Goal: Transaction & Acquisition: Purchase product/service

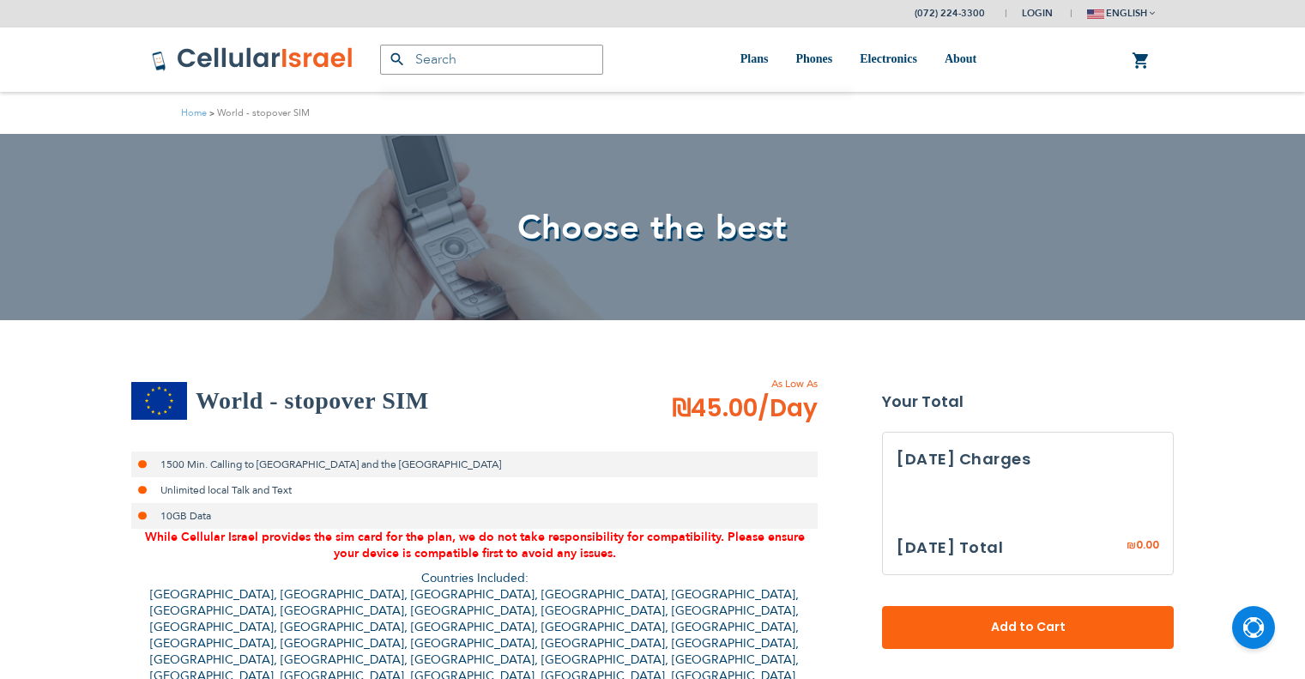
select select
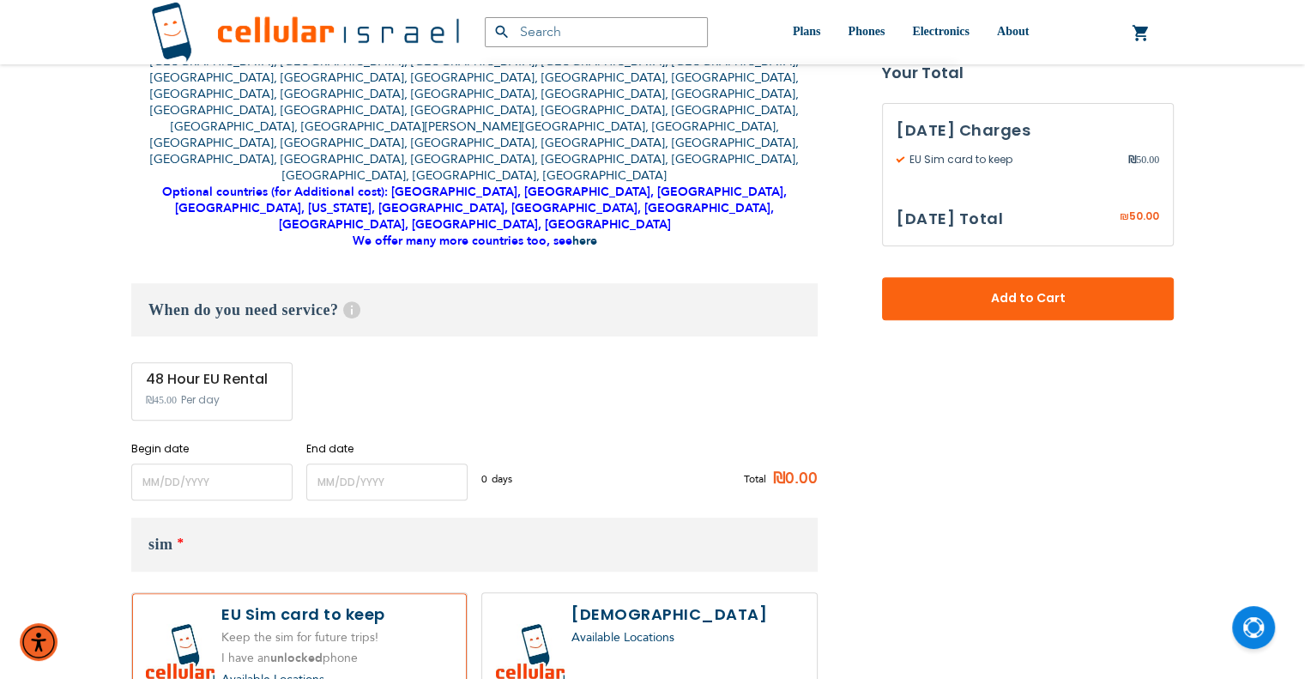
scroll to position [601, 0]
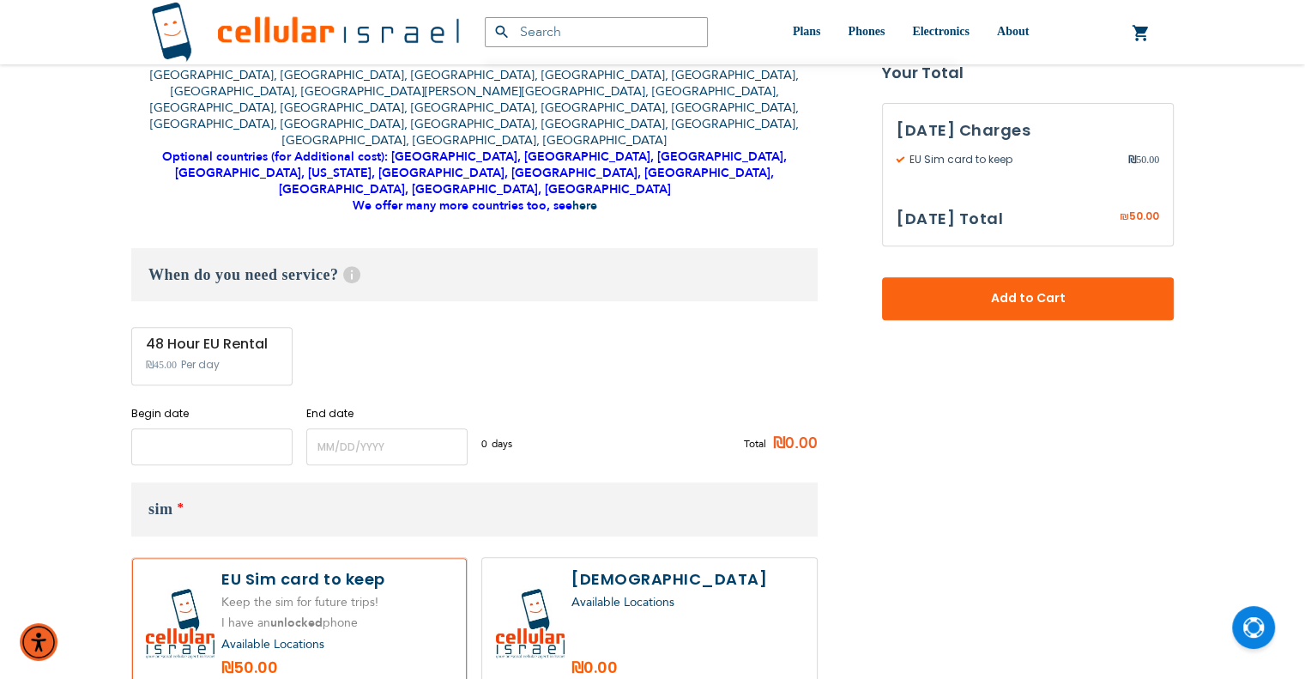
click at [220, 428] on input "name" at bounding box center [211, 446] width 161 height 37
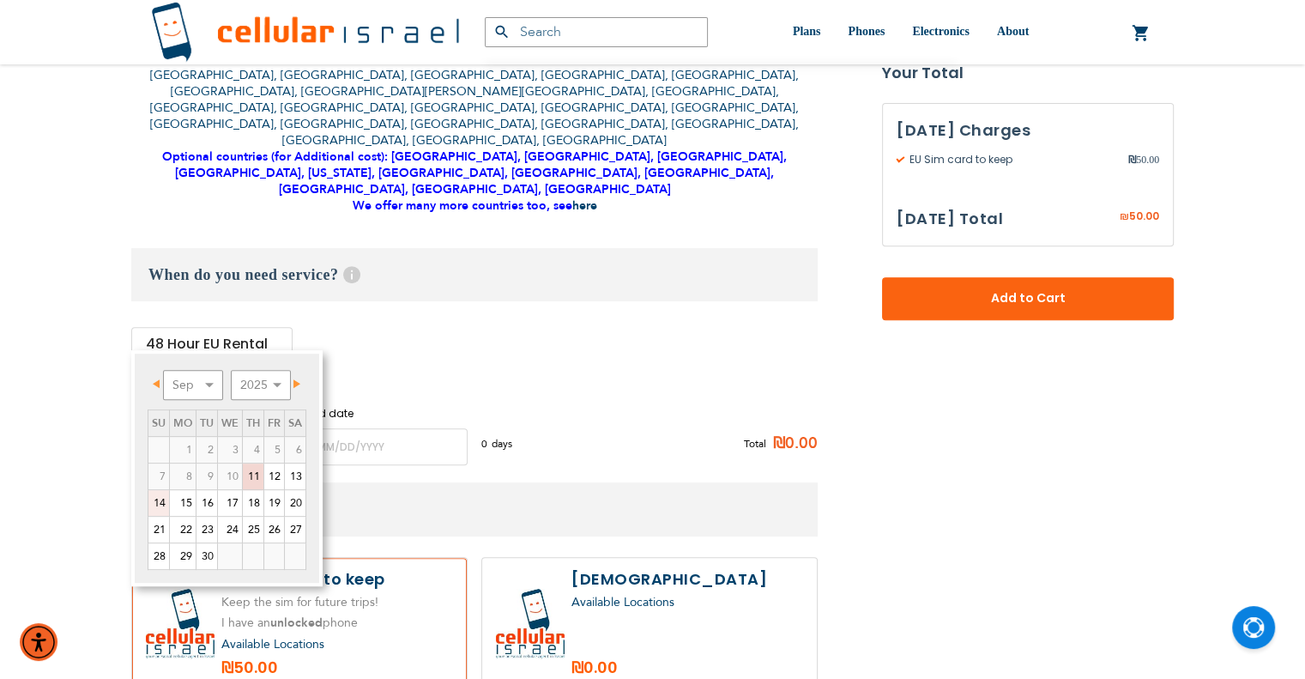
drag, startPoint x: 156, startPoint y: 499, endPoint x: 295, endPoint y: 442, distance: 150.4
click at [155, 499] on link "14" at bounding box center [158, 503] width 21 height 26
type input "[DATE]"
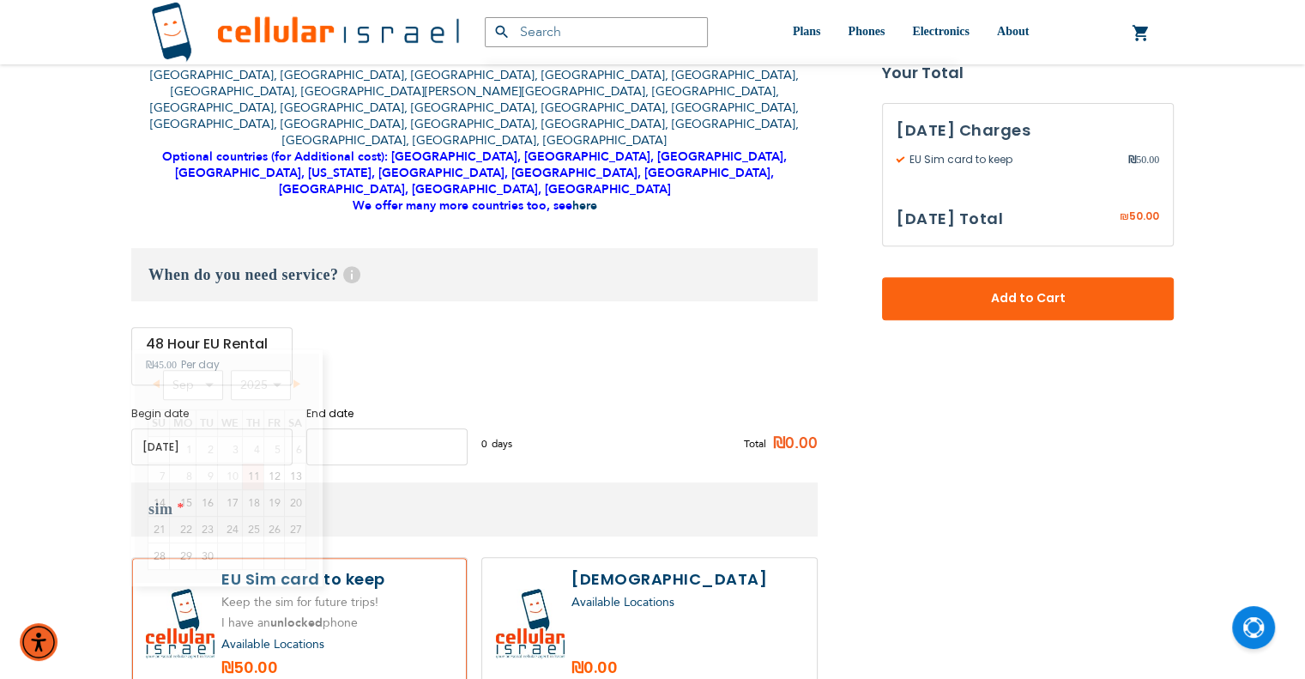
click at [394, 428] on input "name" at bounding box center [386, 446] width 161 height 37
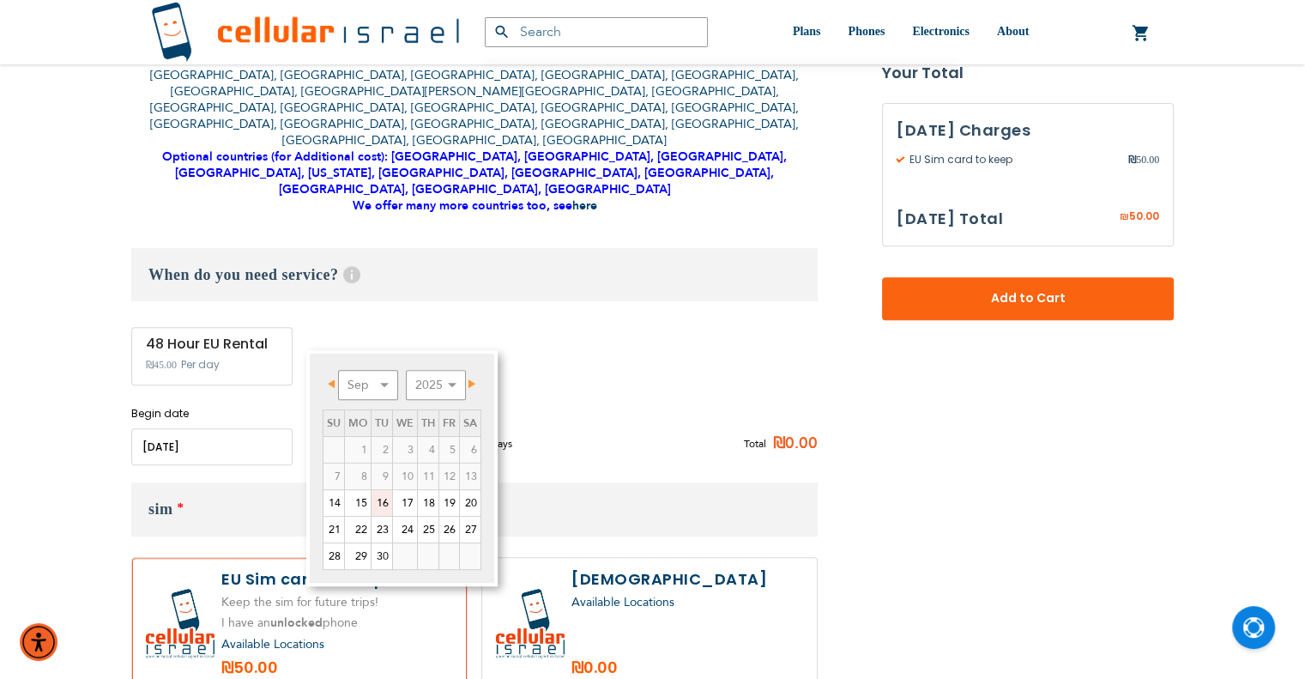
click at [377, 500] on link "16" at bounding box center [381, 503] width 21 height 26
type input "[DATE]"
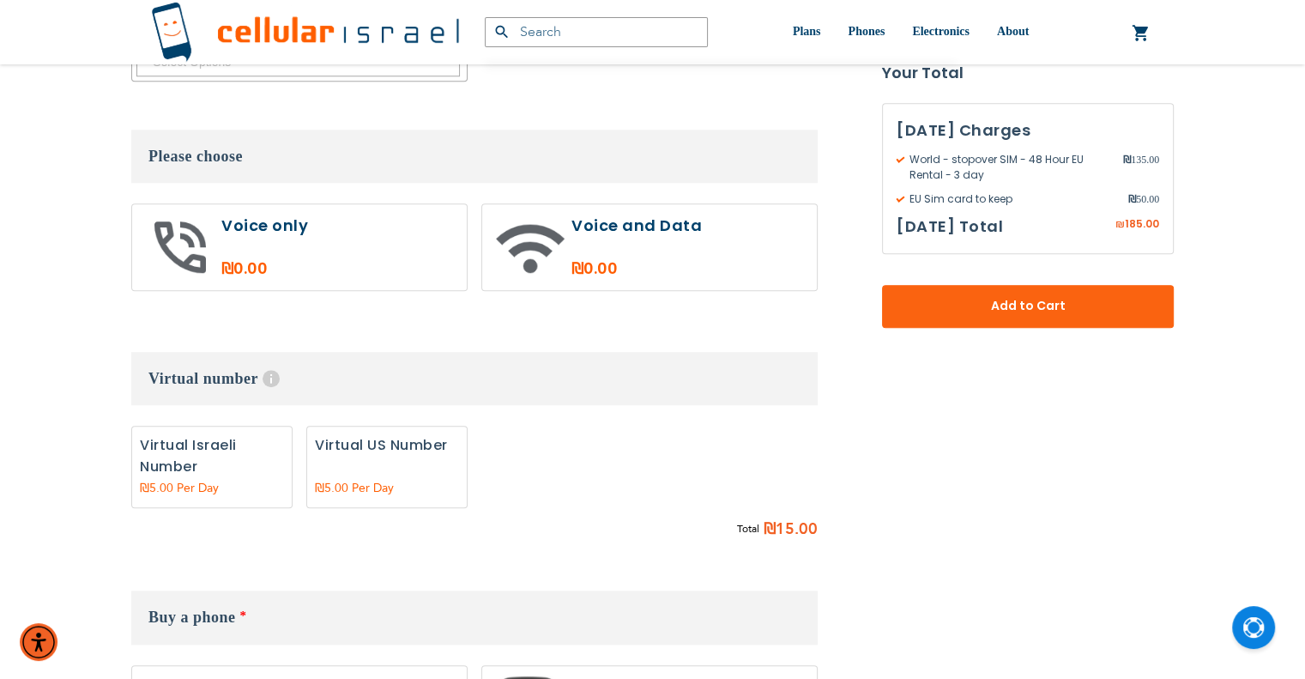
scroll to position [1544, 0]
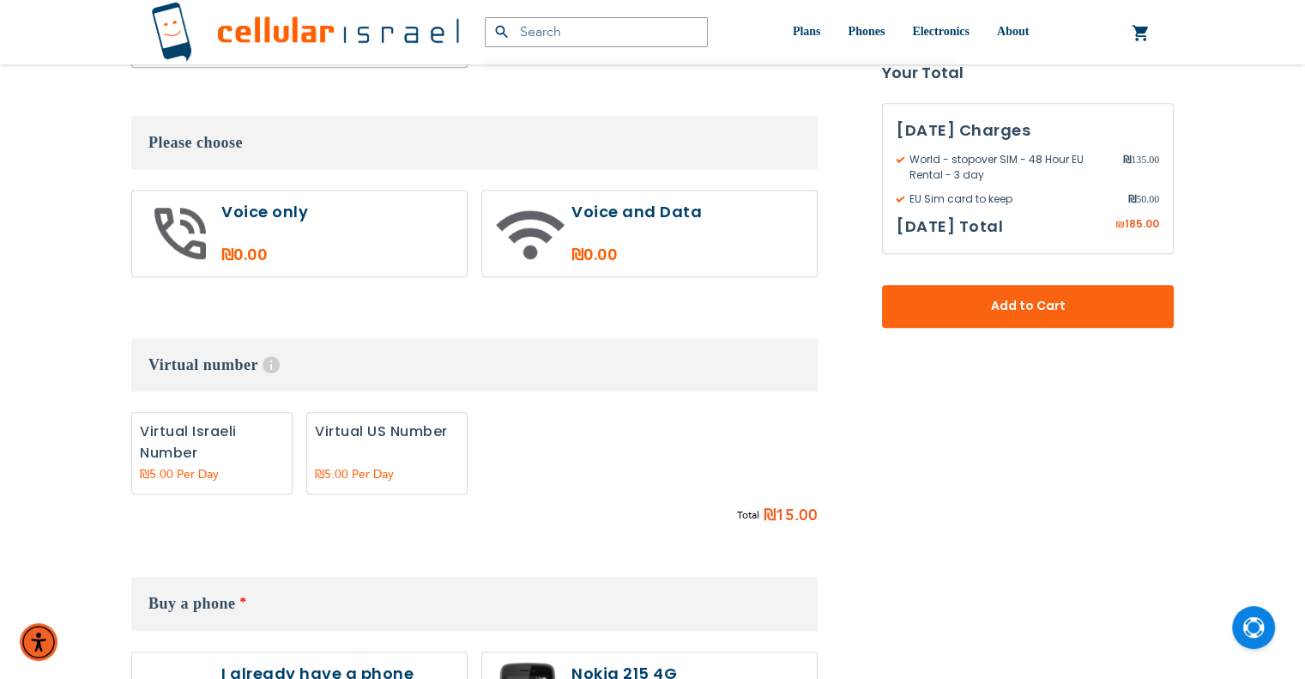
click at [311, 190] on label at bounding box center [299, 233] width 335 height 86
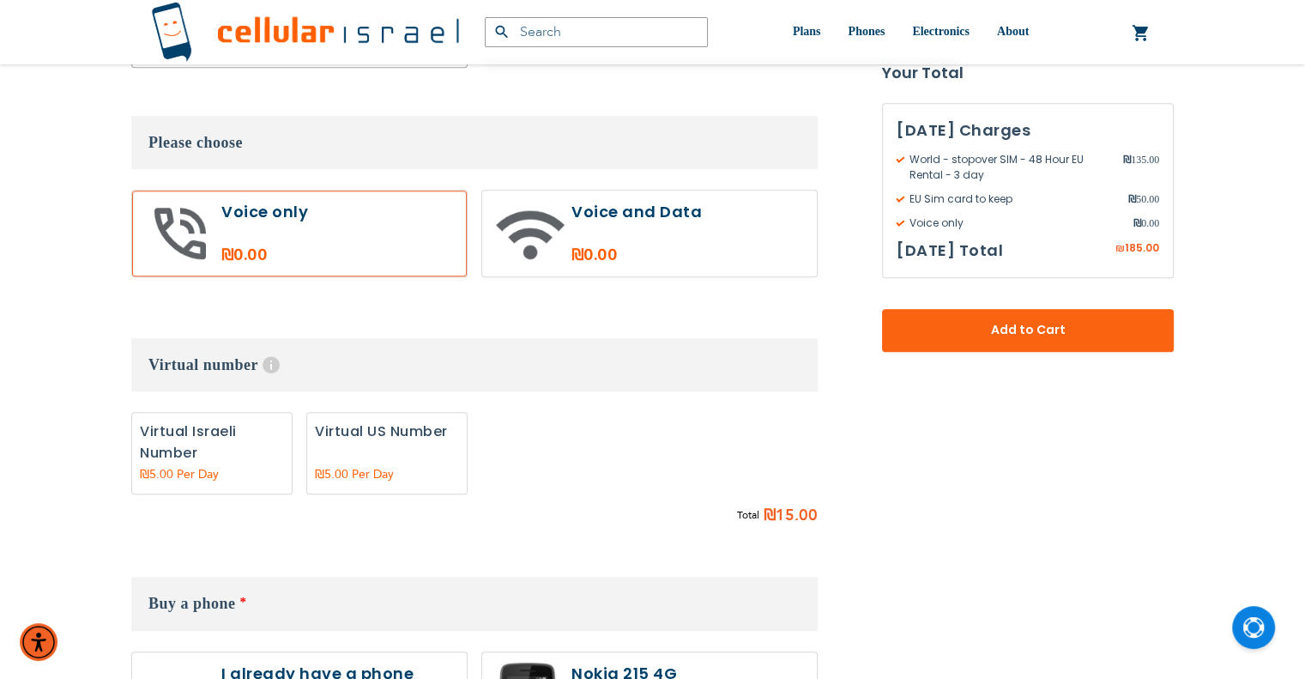
click at [404, 190] on label at bounding box center [299, 233] width 335 height 86
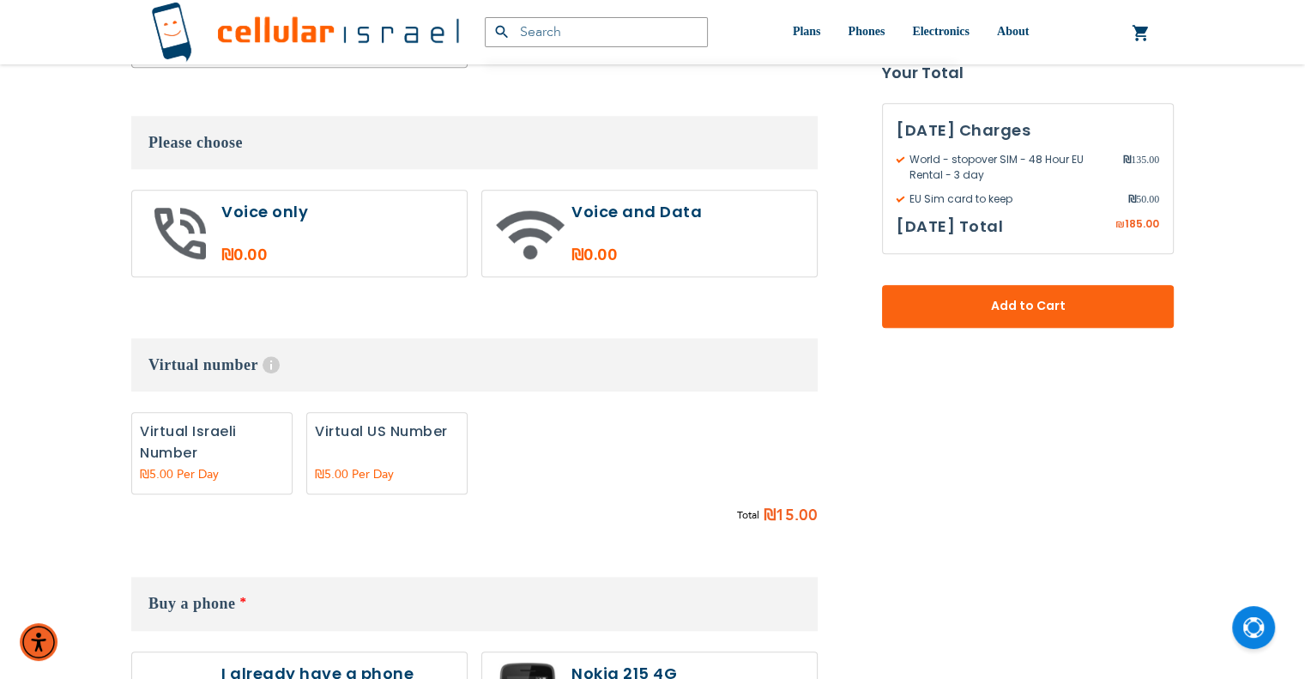
click at [404, 190] on label at bounding box center [299, 233] width 335 height 86
radio input "true"
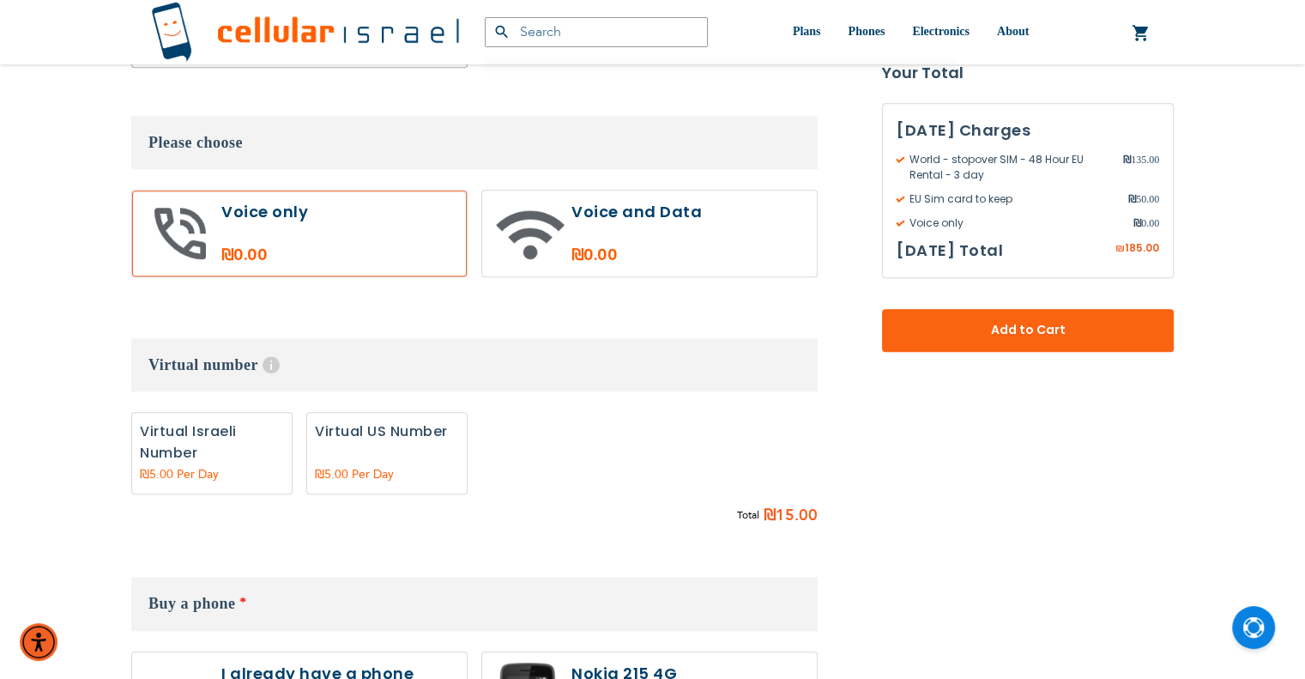
click at [247, 412] on label "Add" at bounding box center [211, 453] width 161 height 82
radio input "true"
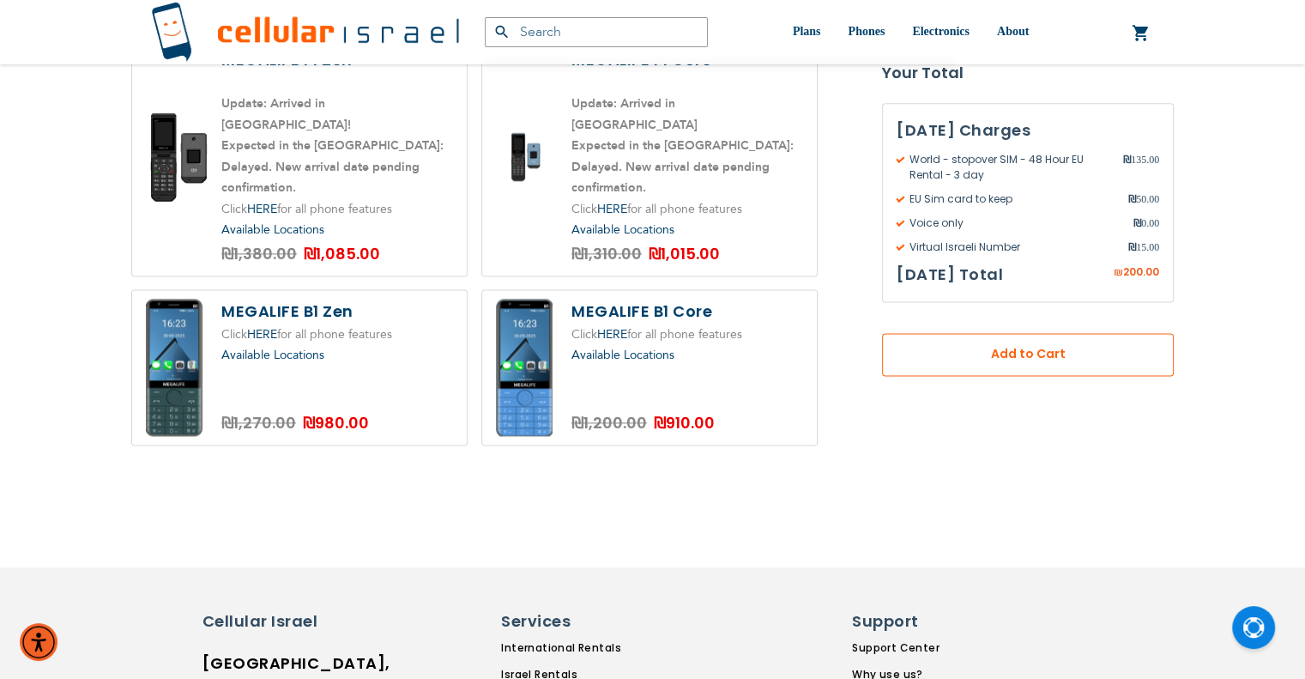
click at [978, 346] on span "Add to Cart" at bounding box center [1028, 355] width 178 height 18
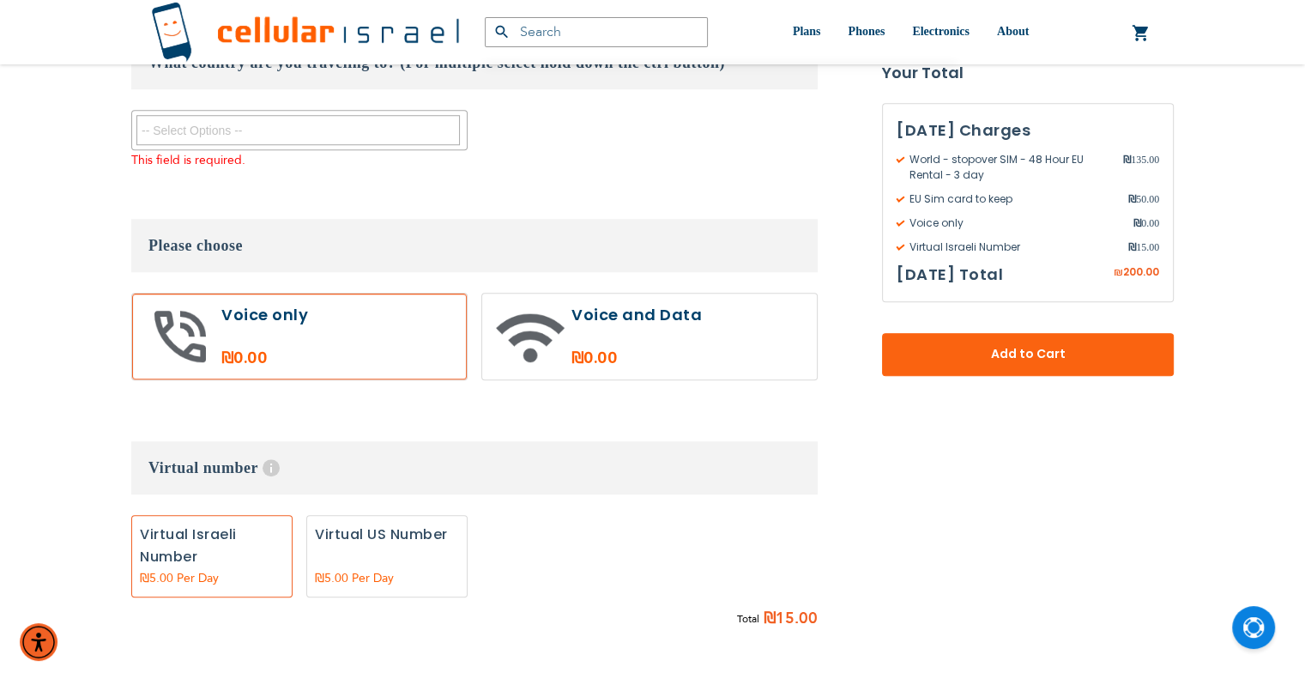
scroll to position [1327, 0]
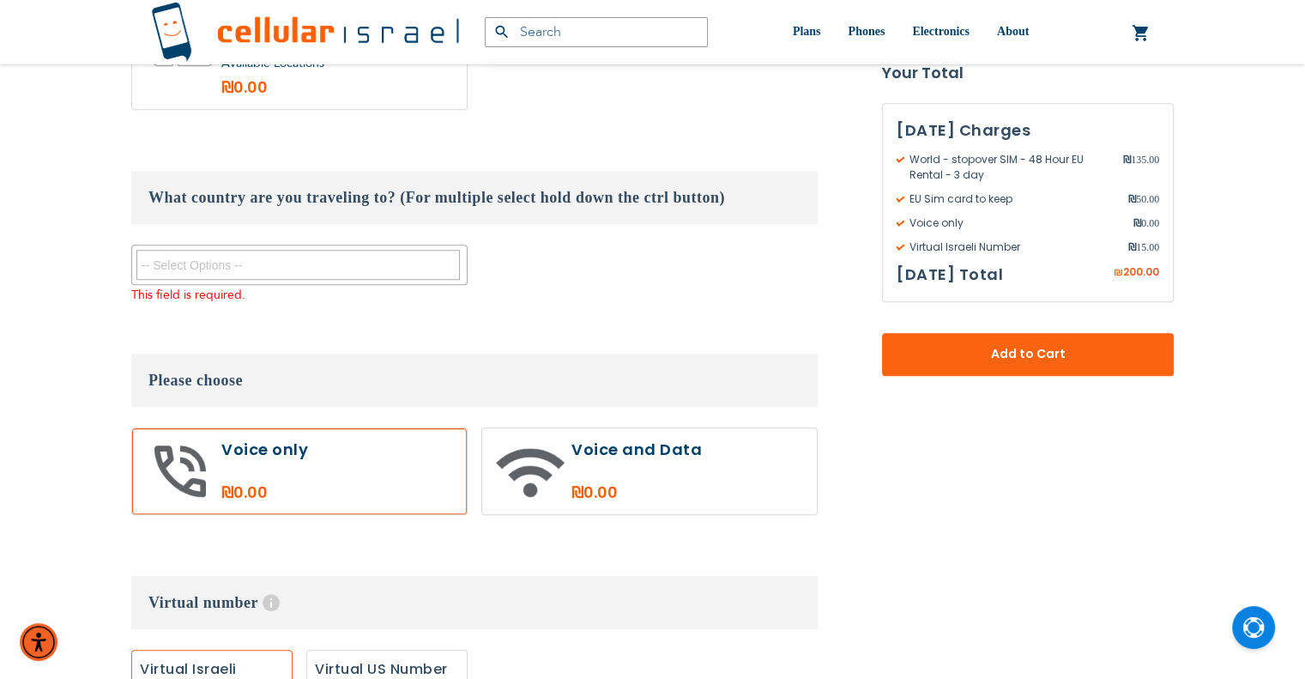
click at [305, 250] on textarea "Search" at bounding box center [297, 265] width 323 height 30
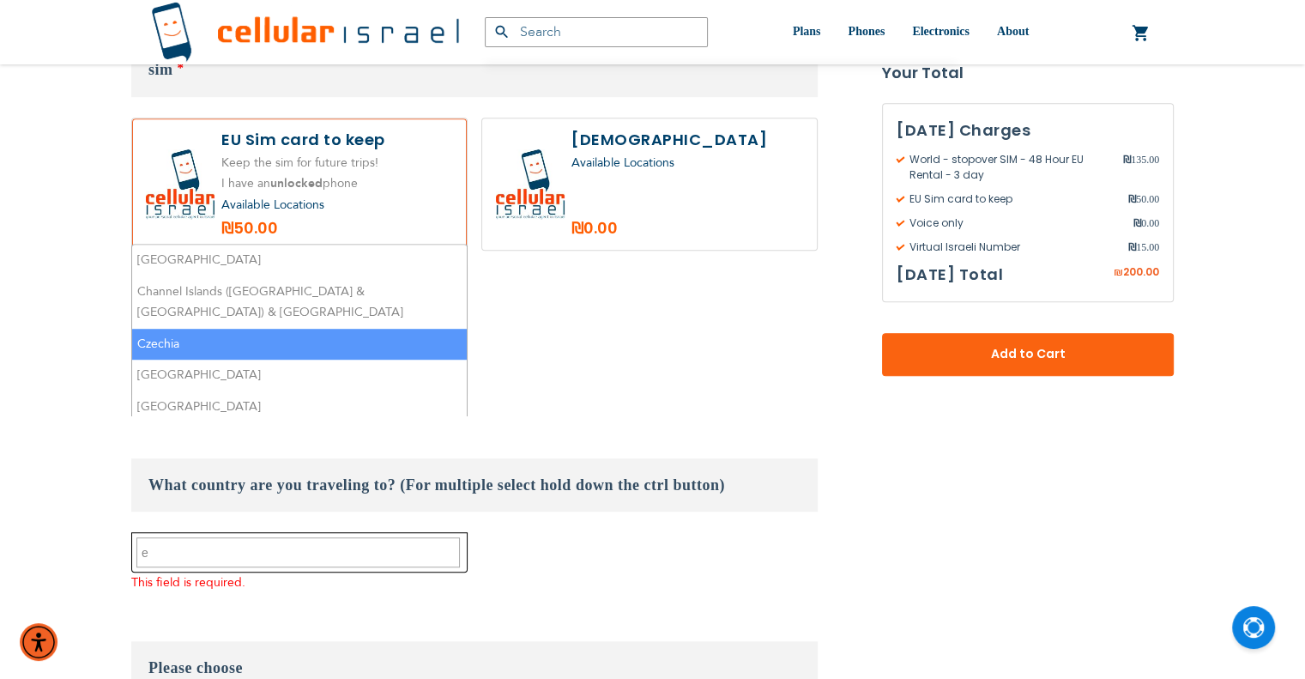
scroll to position [1070, 0]
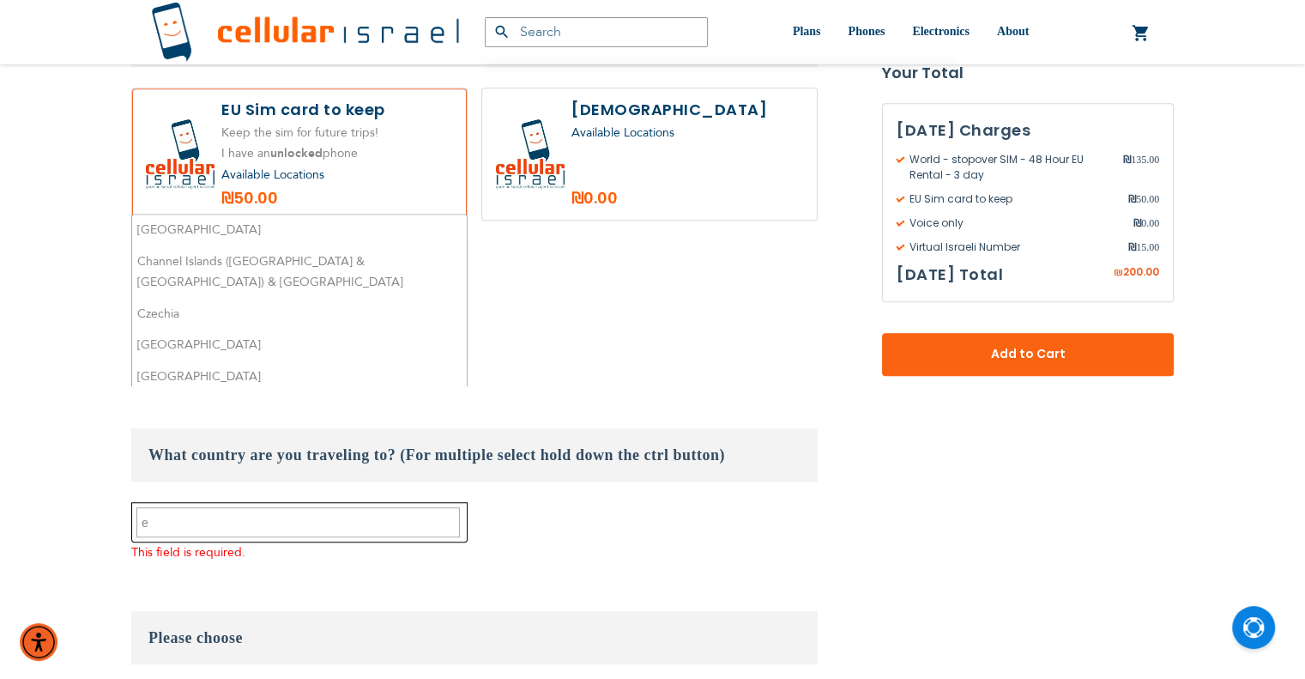
drag, startPoint x: 336, startPoint y: 404, endPoint x: 96, endPoint y: 414, distance: 240.4
click at [96, 414] on div "(072) 224-3300 Login Create Account Login english עברית" at bounding box center [652, 597] width 1305 height 3335
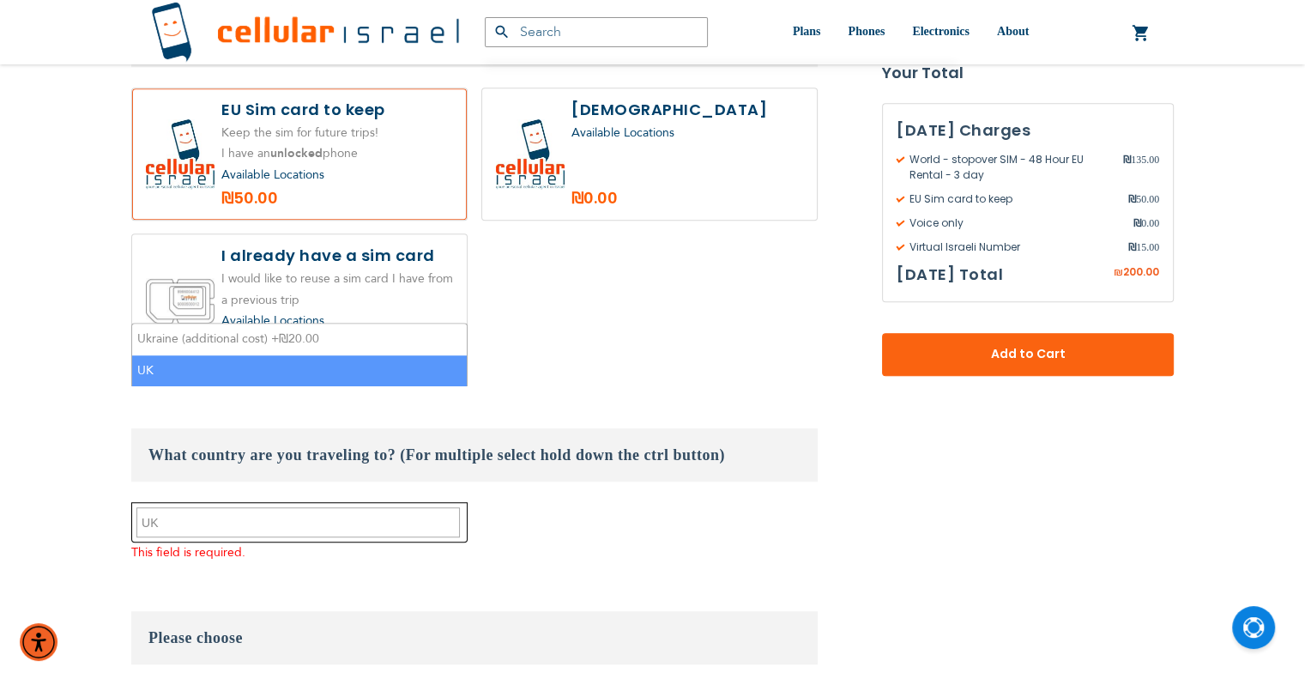
type textarea "UK"
click at [196, 362] on li "UK" at bounding box center [299, 371] width 335 height 32
select select "11002"
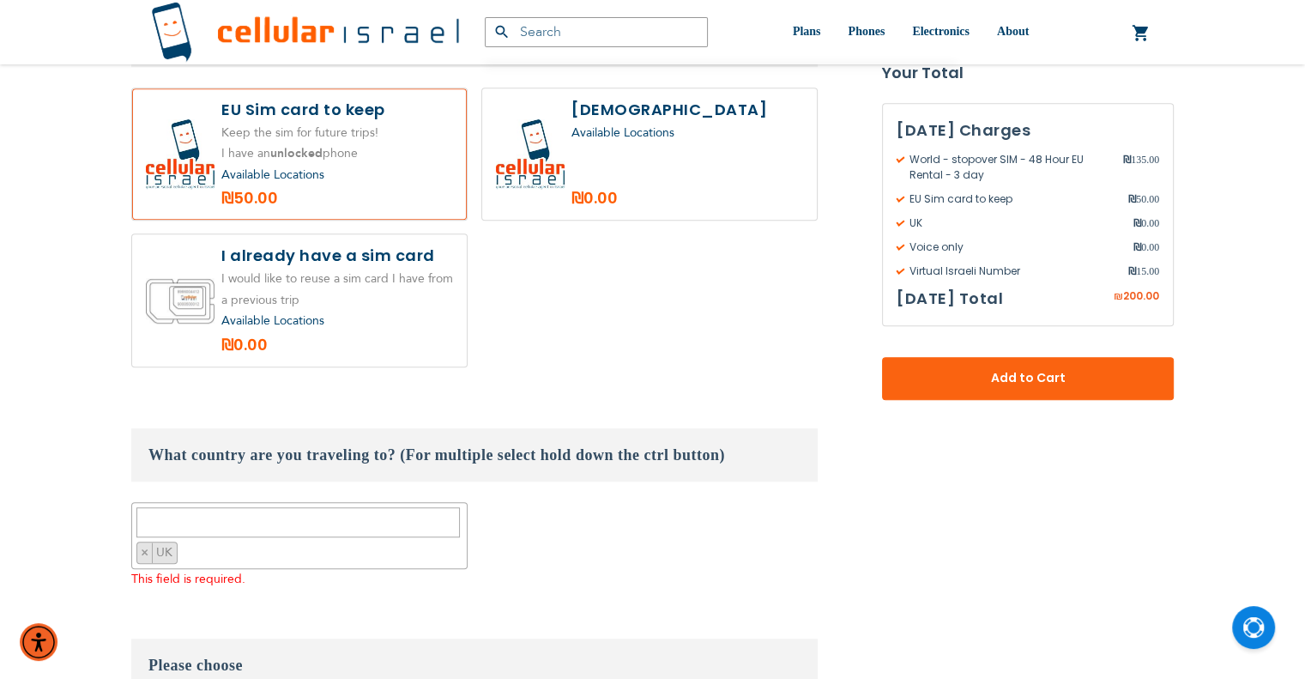
drag, startPoint x: 239, startPoint y: 452, endPoint x: 275, endPoint y: 486, distance: 49.8
click at [240, 569] on div "This field is required." at bounding box center [474, 579] width 686 height 21
drag, startPoint x: 290, startPoint y: 490, endPoint x: 299, endPoint y: 489, distance: 8.6
click at [214, 569] on div "This field is required." at bounding box center [474, 579] width 686 height 21
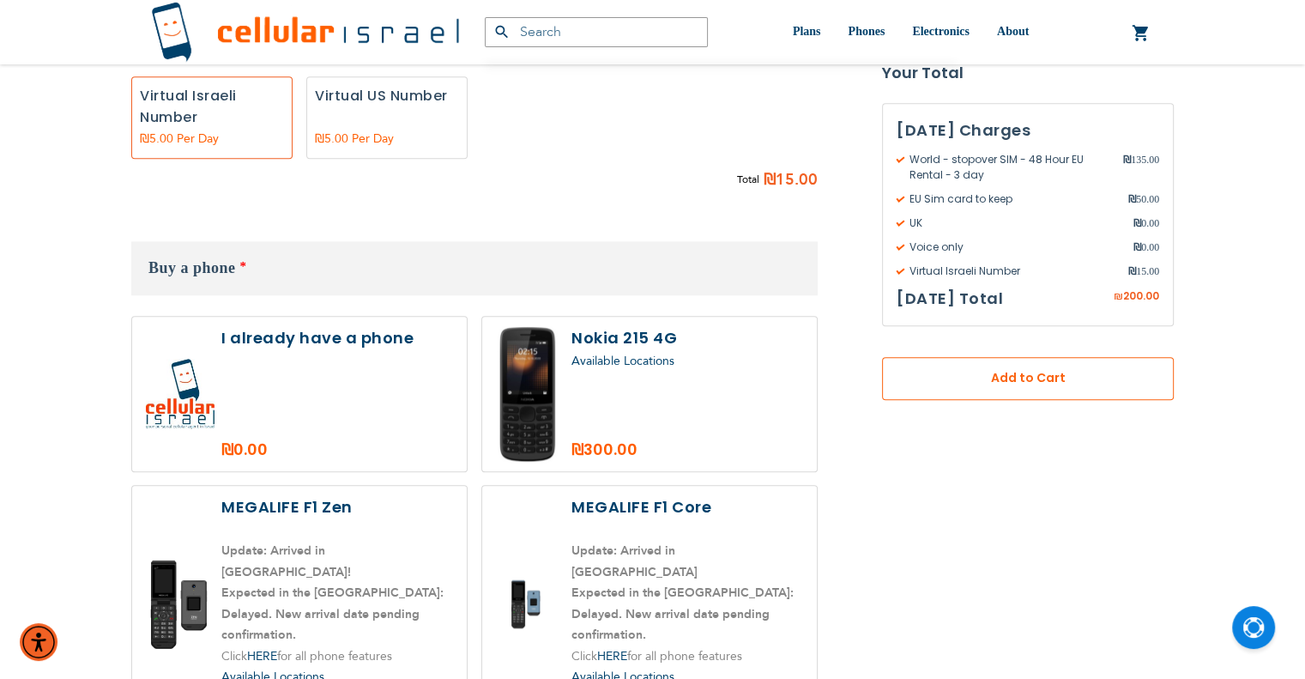
click at [944, 381] on span "Add to Cart" at bounding box center [1028, 379] width 178 height 18
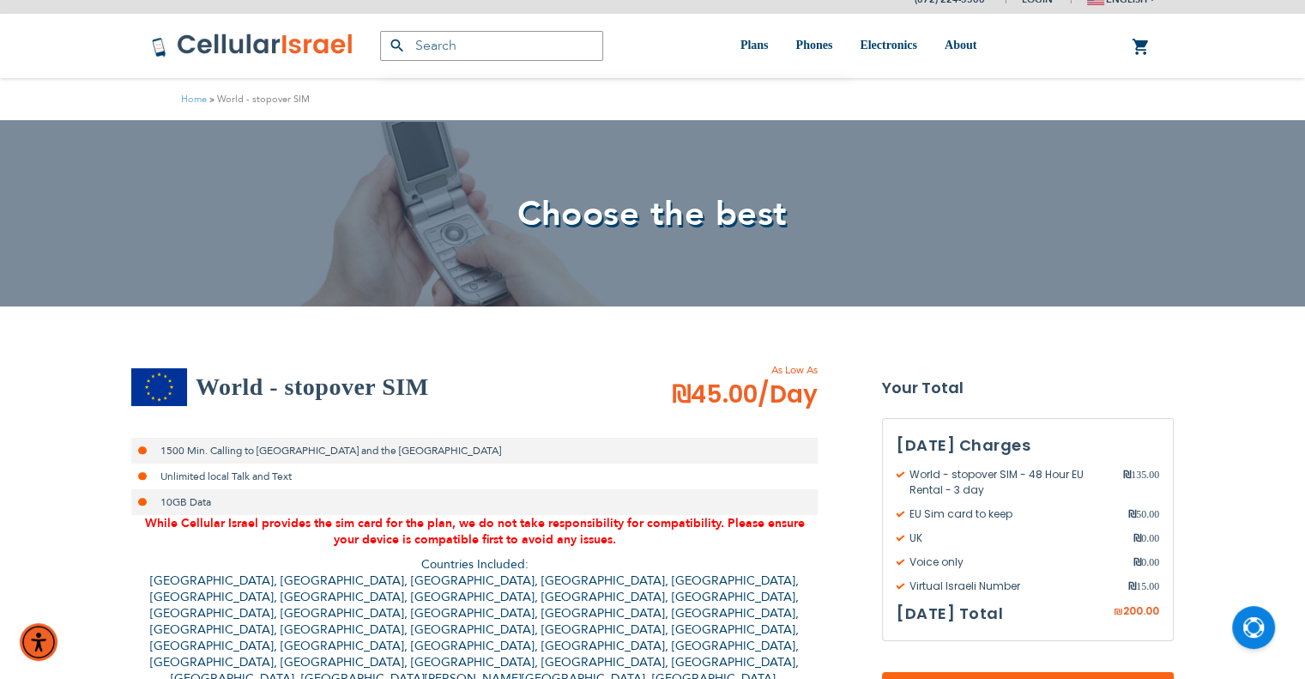
scroll to position [443, 0]
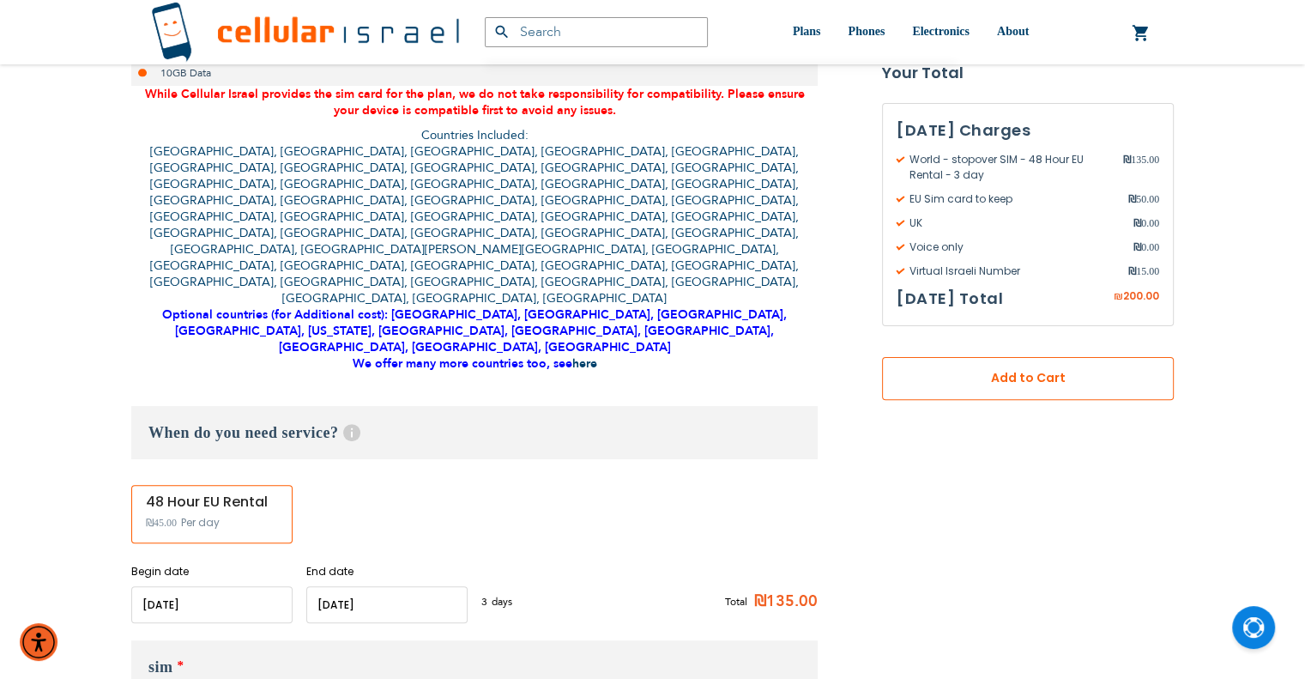
click at [1016, 374] on span "Add to Cart" at bounding box center [1028, 379] width 178 height 18
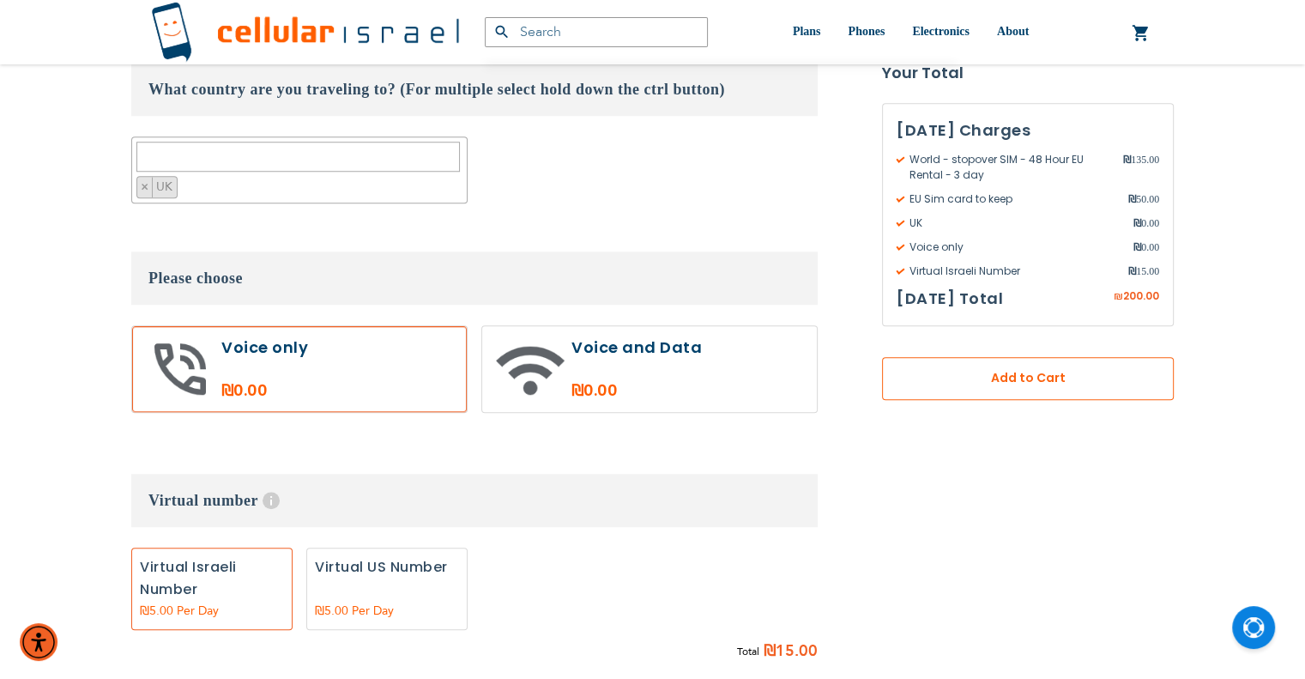
scroll to position [1901, 0]
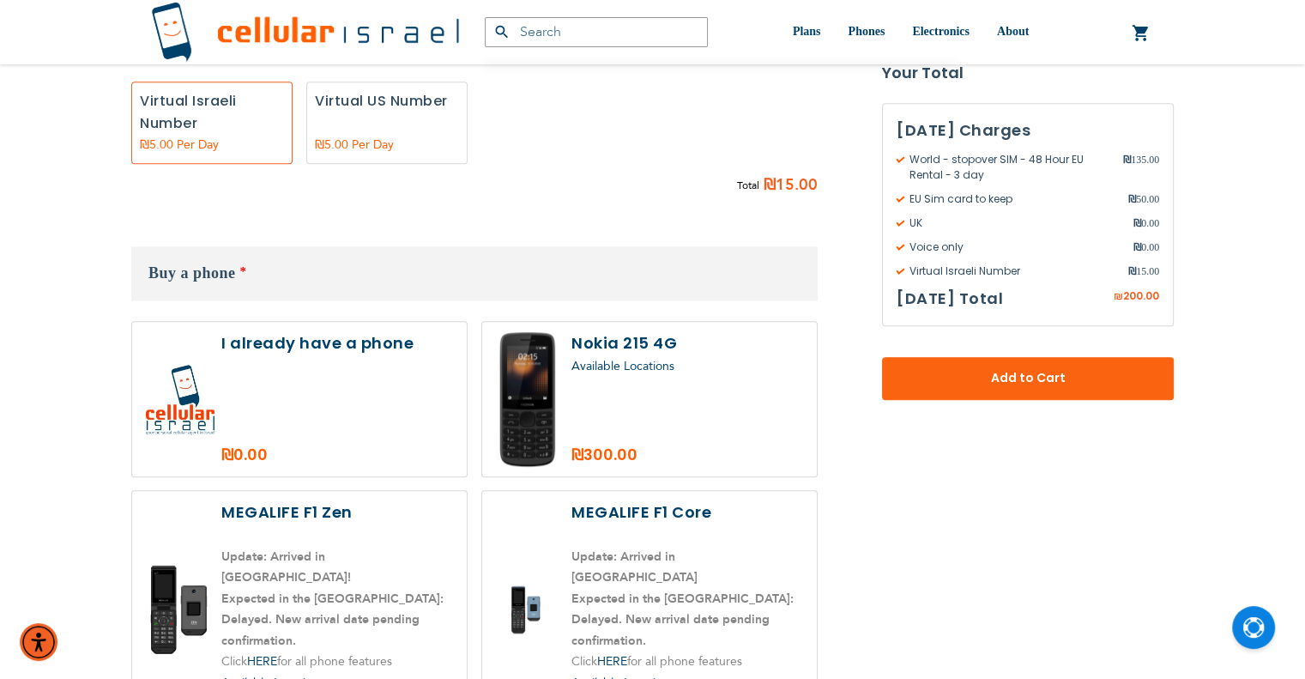
click at [301, 322] on label at bounding box center [299, 399] width 335 height 154
radio input "true"
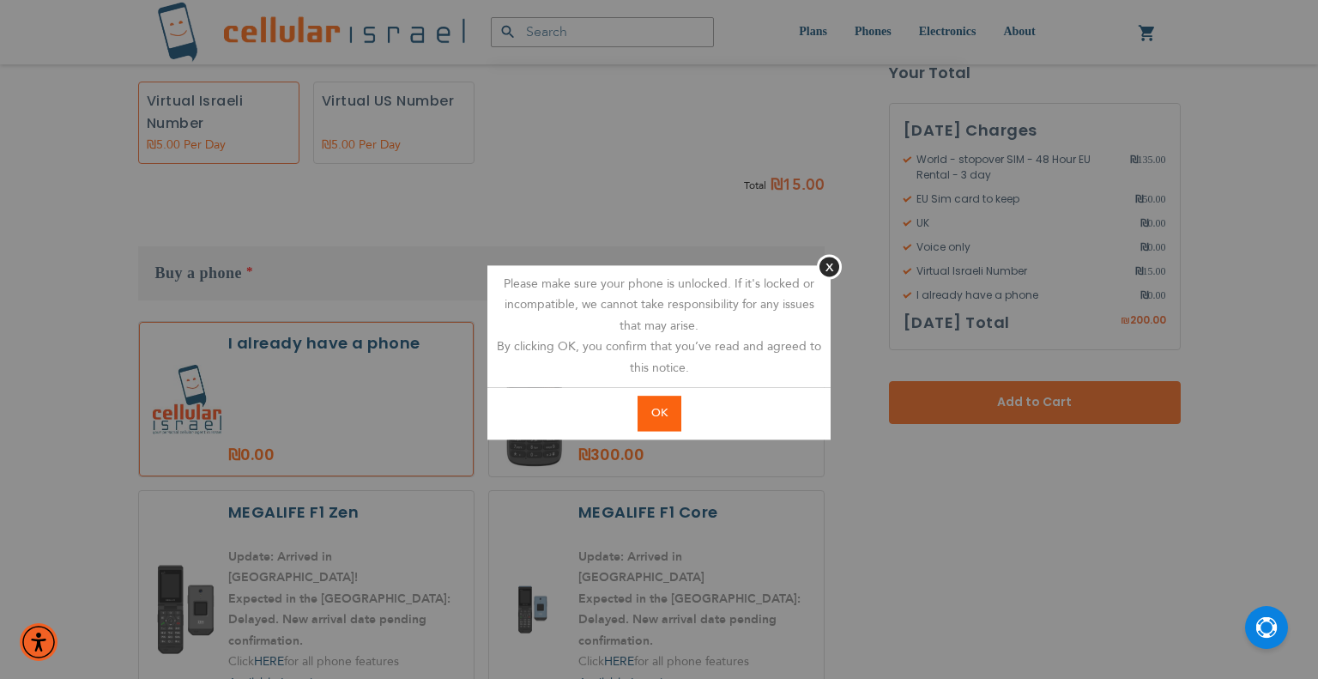
click at [662, 411] on span "OK" at bounding box center [659, 412] width 16 height 15
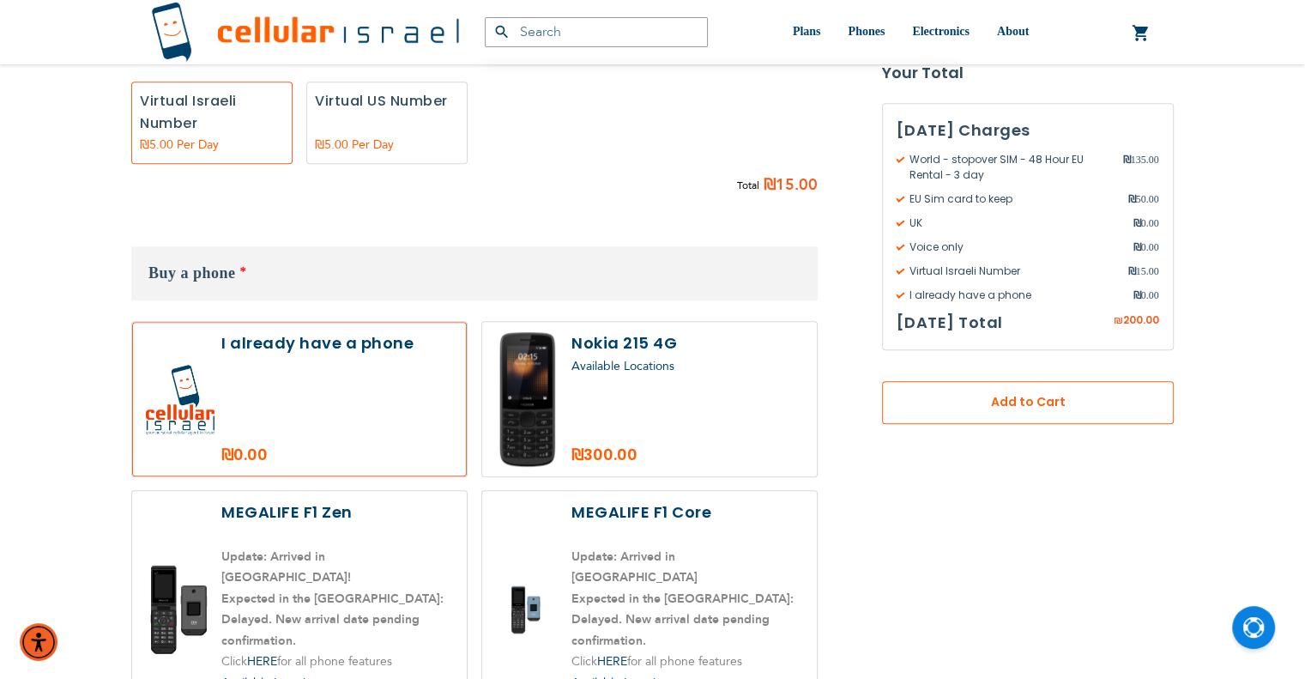
click at [999, 399] on span "Add to Cart" at bounding box center [1028, 403] width 178 height 18
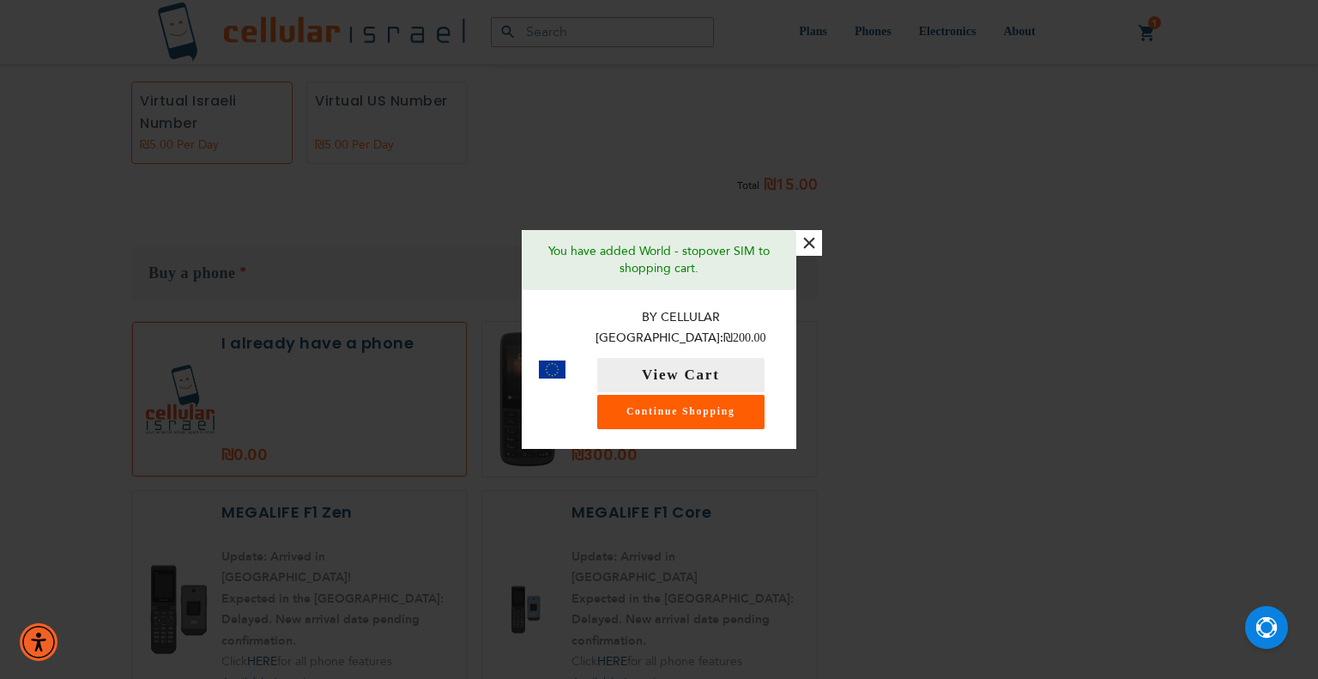
click at [740, 412] on link "Continue Shopping" at bounding box center [680, 412] width 167 height 34
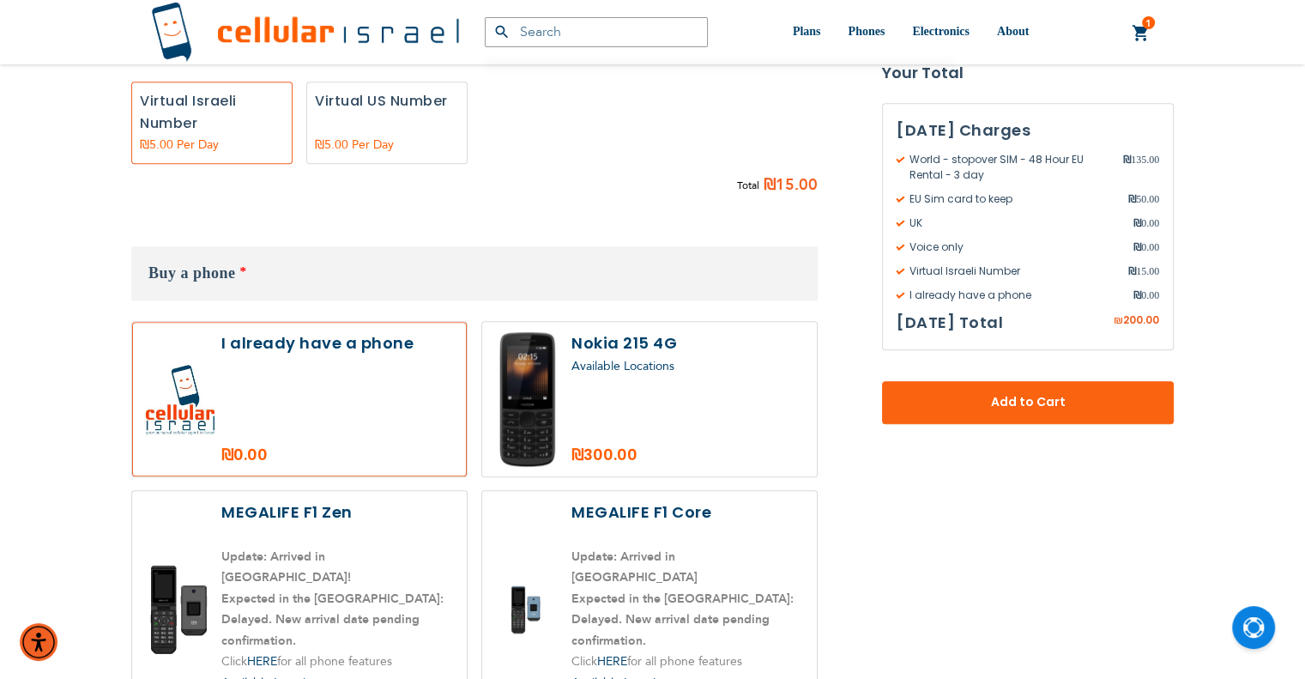
click at [1144, 32] on link "1 1 items My Cart" at bounding box center [1141, 33] width 19 height 21
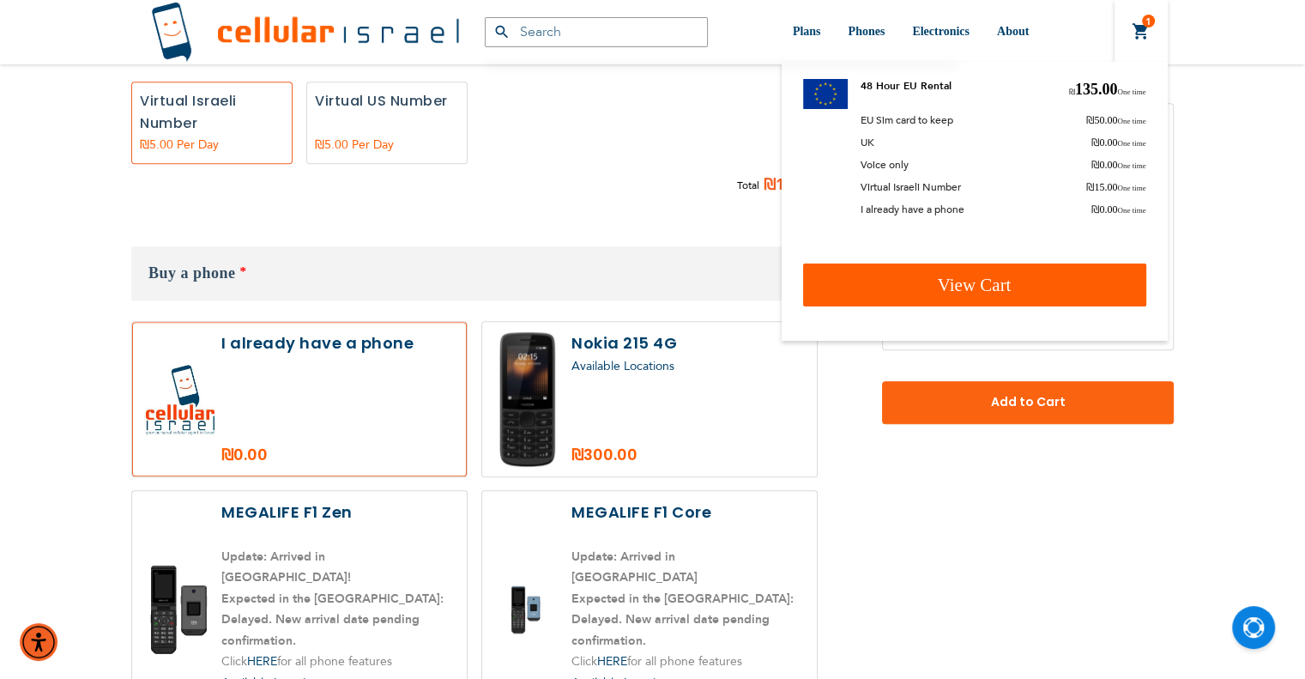
click at [1040, 281] on link "View Cart" at bounding box center [974, 284] width 343 height 43
